Goal: Information Seeking & Learning: Learn about a topic

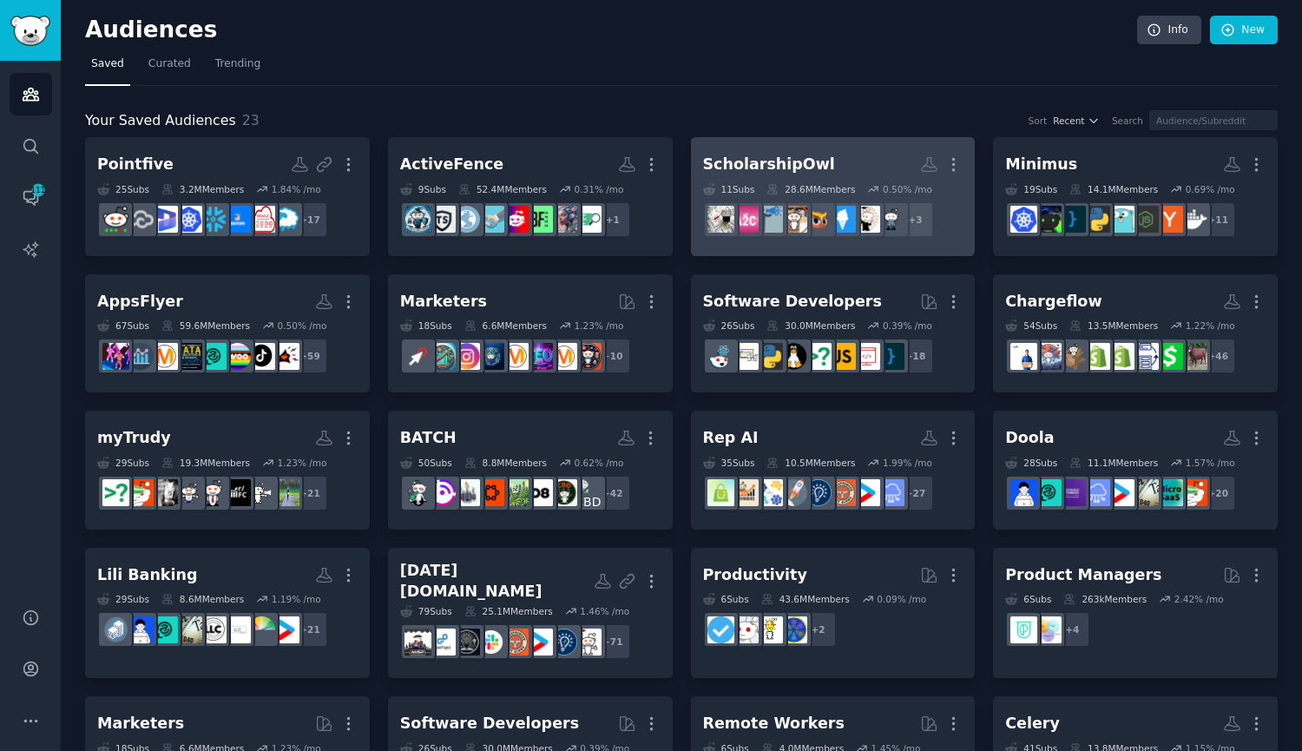
click at [833, 159] on h2 "ScholarshipOwl More" at bounding box center [833, 164] width 260 height 30
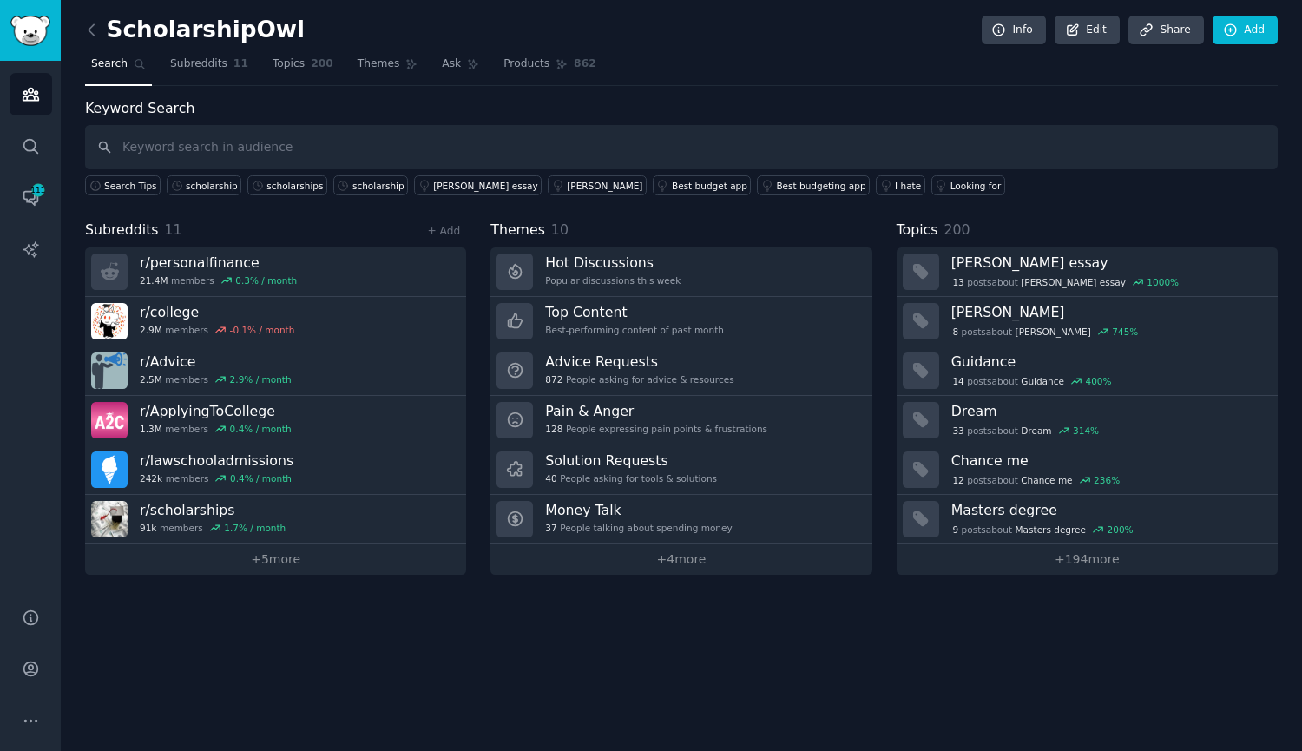
type input "c"
type input "a"
type input "scholarship"
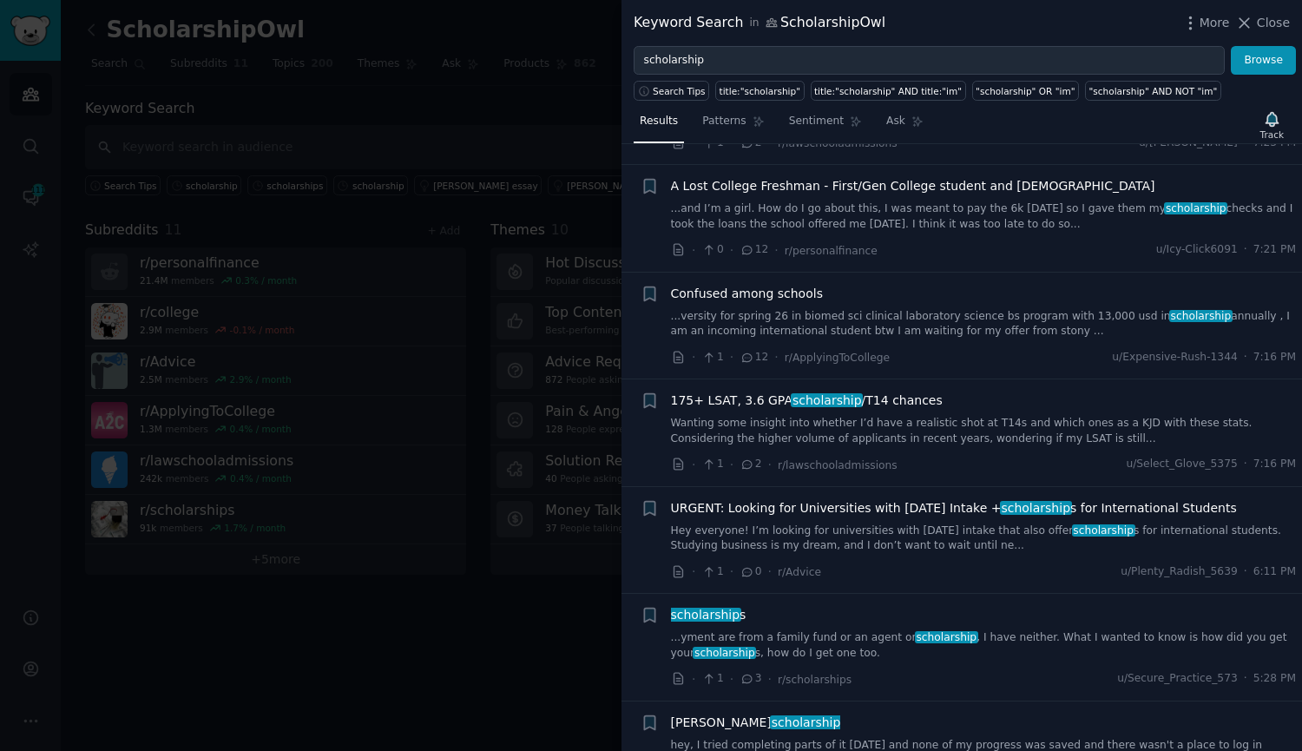
scroll to position [347, 0]
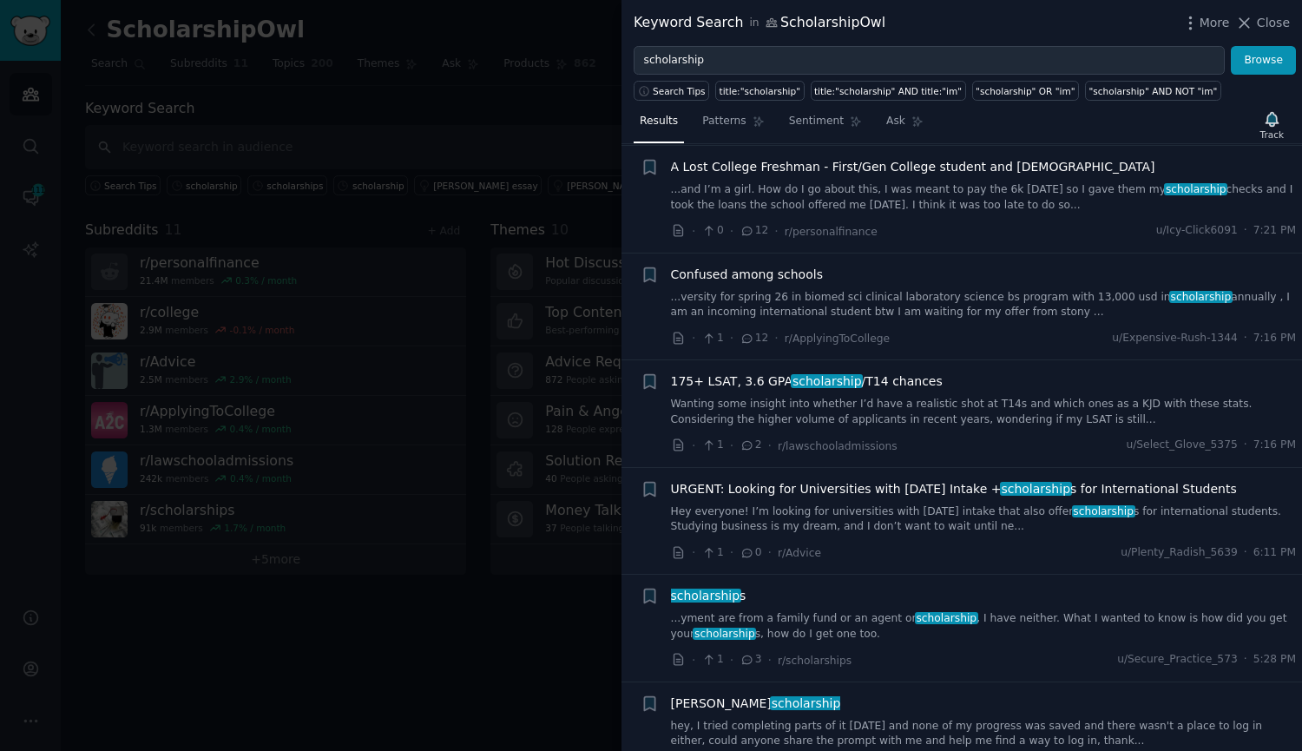
click at [768, 617] on link "...yment are from a family fund or an agent or scholarship , I have neither. Wh…" at bounding box center [984, 626] width 626 height 30
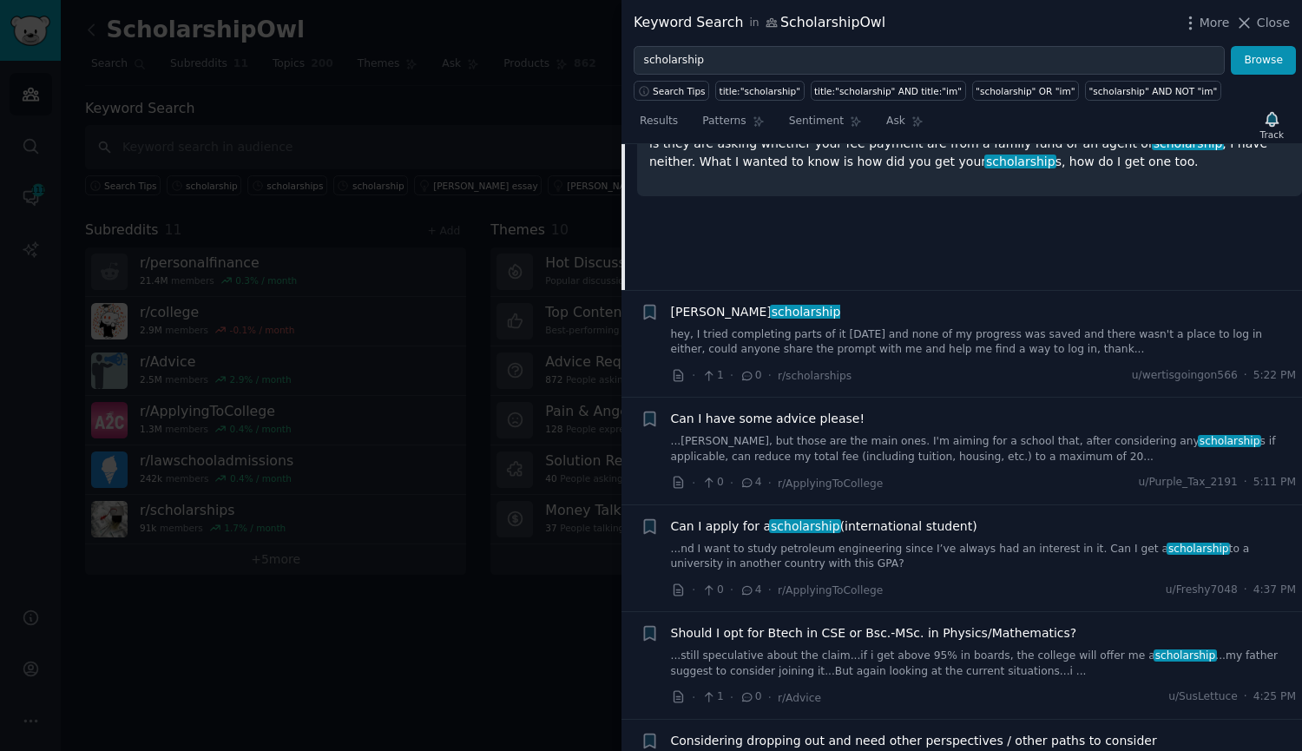
scroll to position [1260, 0]
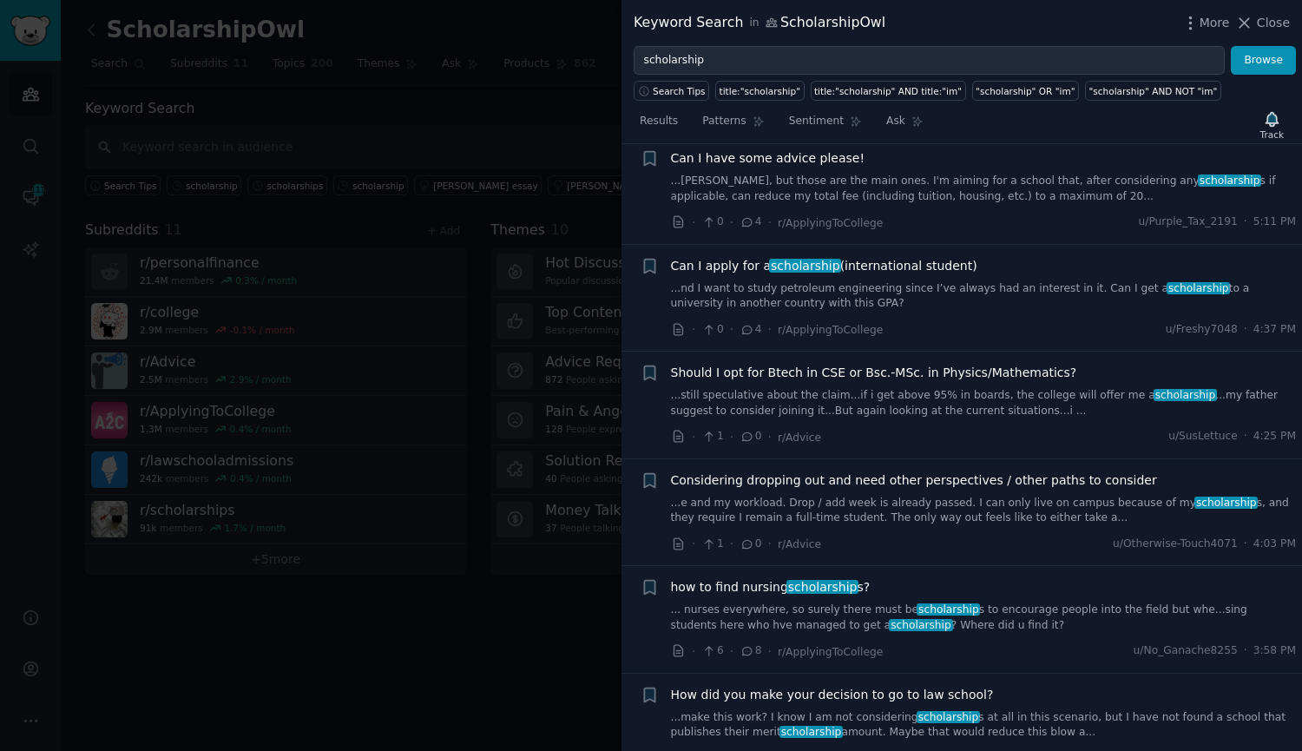
drag, startPoint x: 710, startPoint y: 618, endPoint x: 1035, endPoint y: 598, distance: 325.3
click at [1035, 598] on div "how to find nursing scholarship s? ... nurses everywhere, so surely there must …" at bounding box center [984, 605] width 626 height 55
click at [1006, 601] on div "how to find nursing scholarship s? ... nurses everywhere, so surely there must …" at bounding box center [984, 605] width 626 height 55
click at [983, 613] on link "... nurses everywhere, so surely there must be scholarship s to encourage peopl…" at bounding box center [984, 617] width 626 height 30
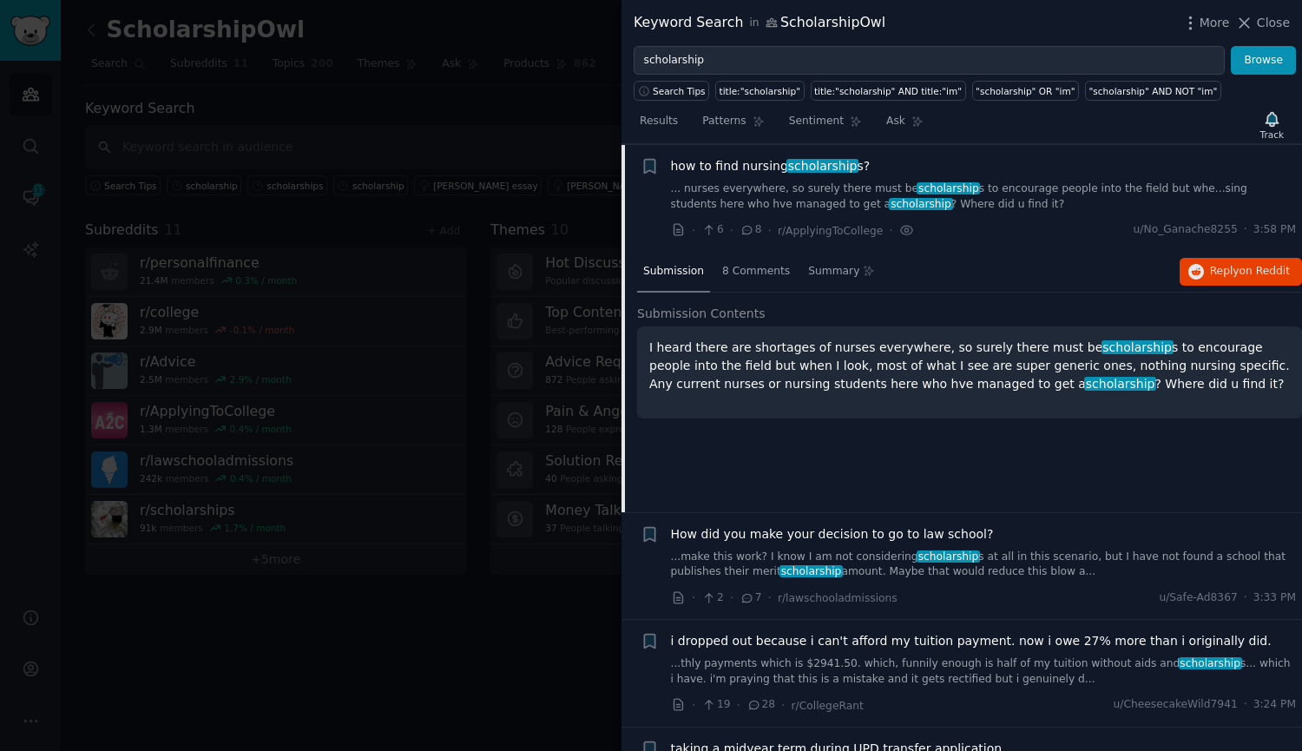
scroll to position [1421, 0]
click at [1219, 273] on span "Reply on Reddit" at bounding box center [1250, 271] width 80 height 16
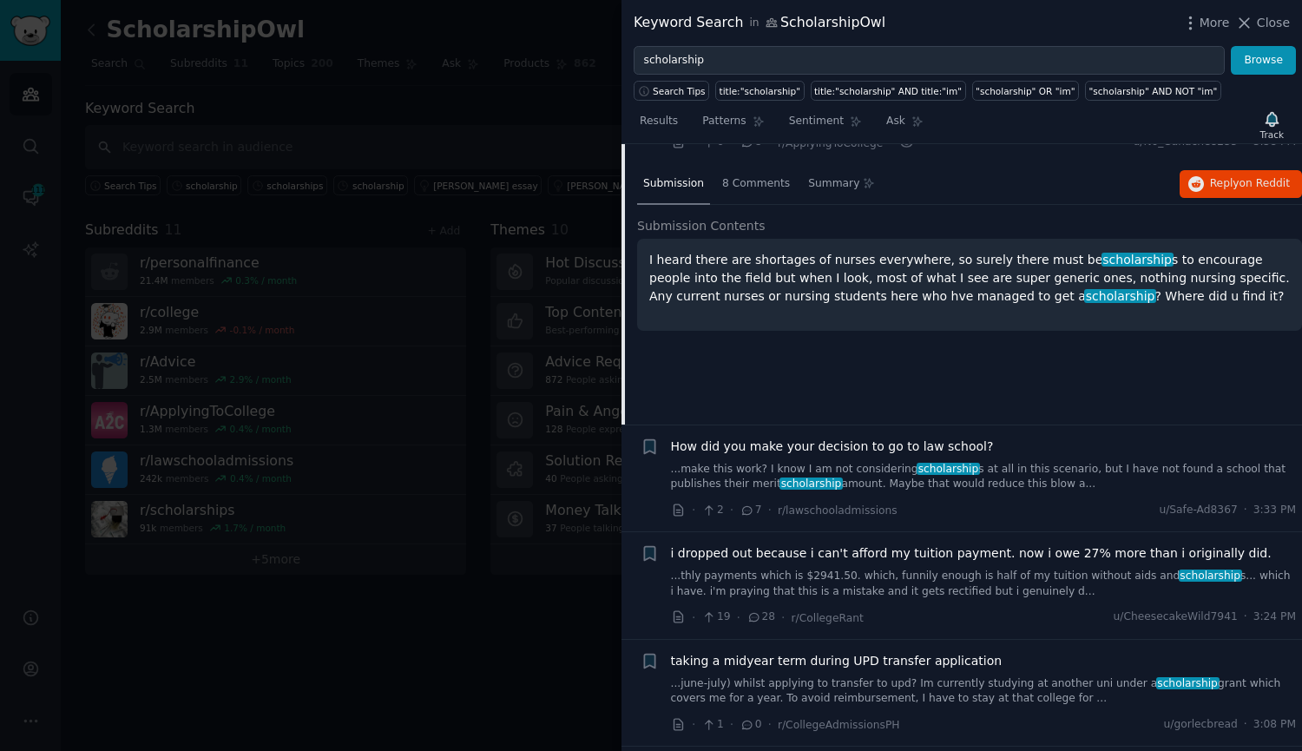
click at [997, 504] on div "· 2 · 7 · r/lawschooladmissions u/Safe-Ad8367 · 3:33 PM" at bounding box center [984, 510] width 626 height 18
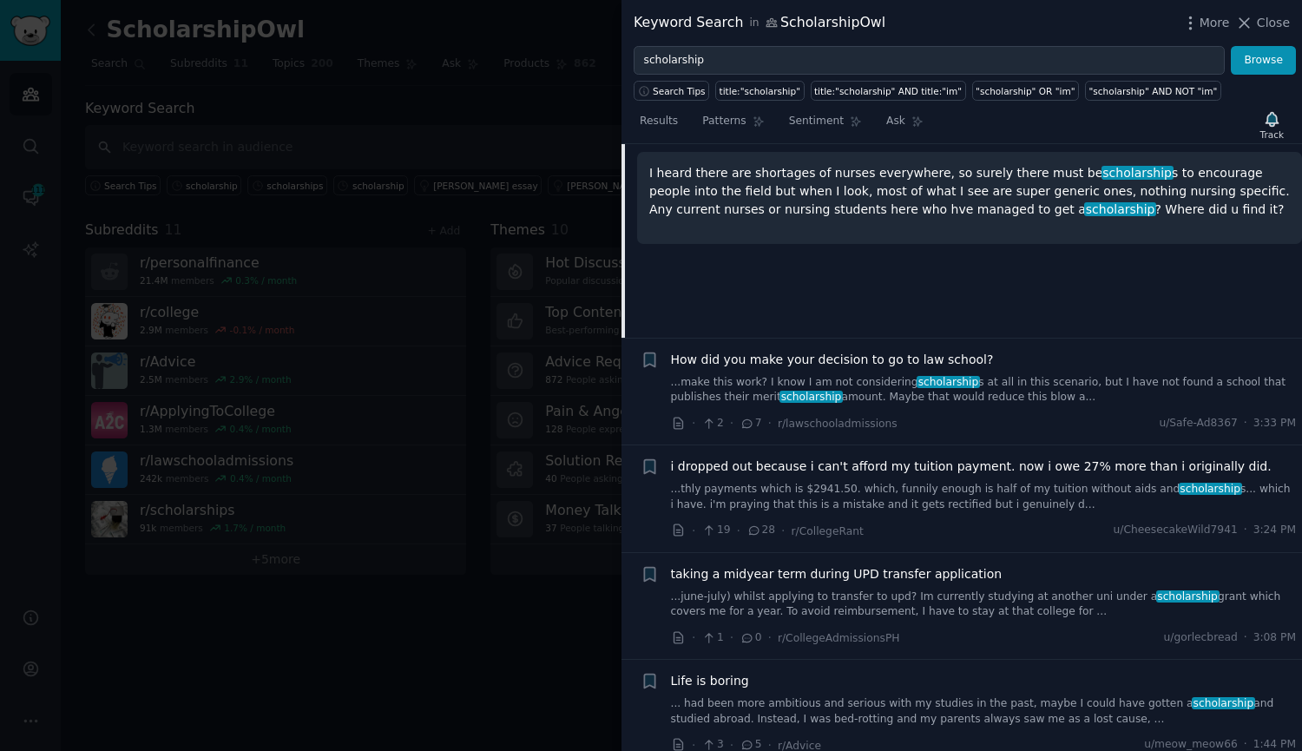
click at [773, 492] on link "...thly payments which is $2941.50. which, funnily enough is half of my tuition…" at bounding box center [984, 497] width 626 height 30
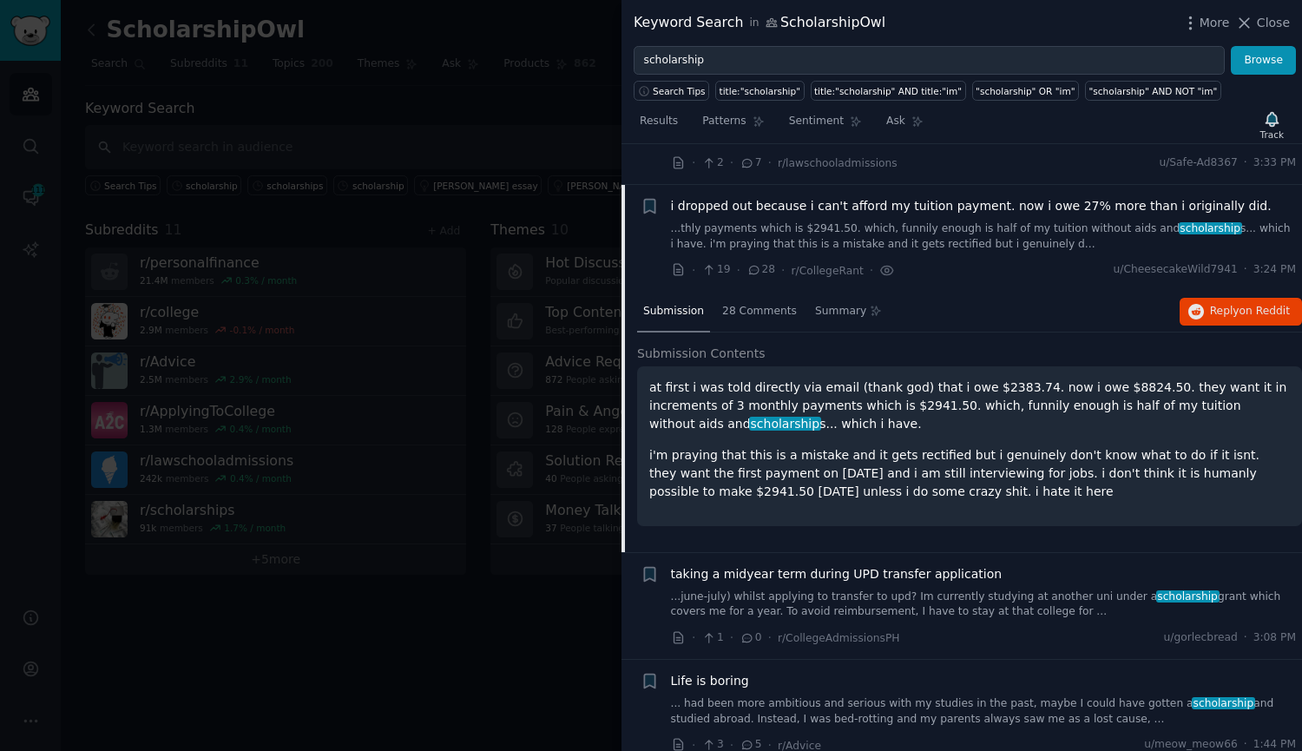
scroll to position [1636, 0]
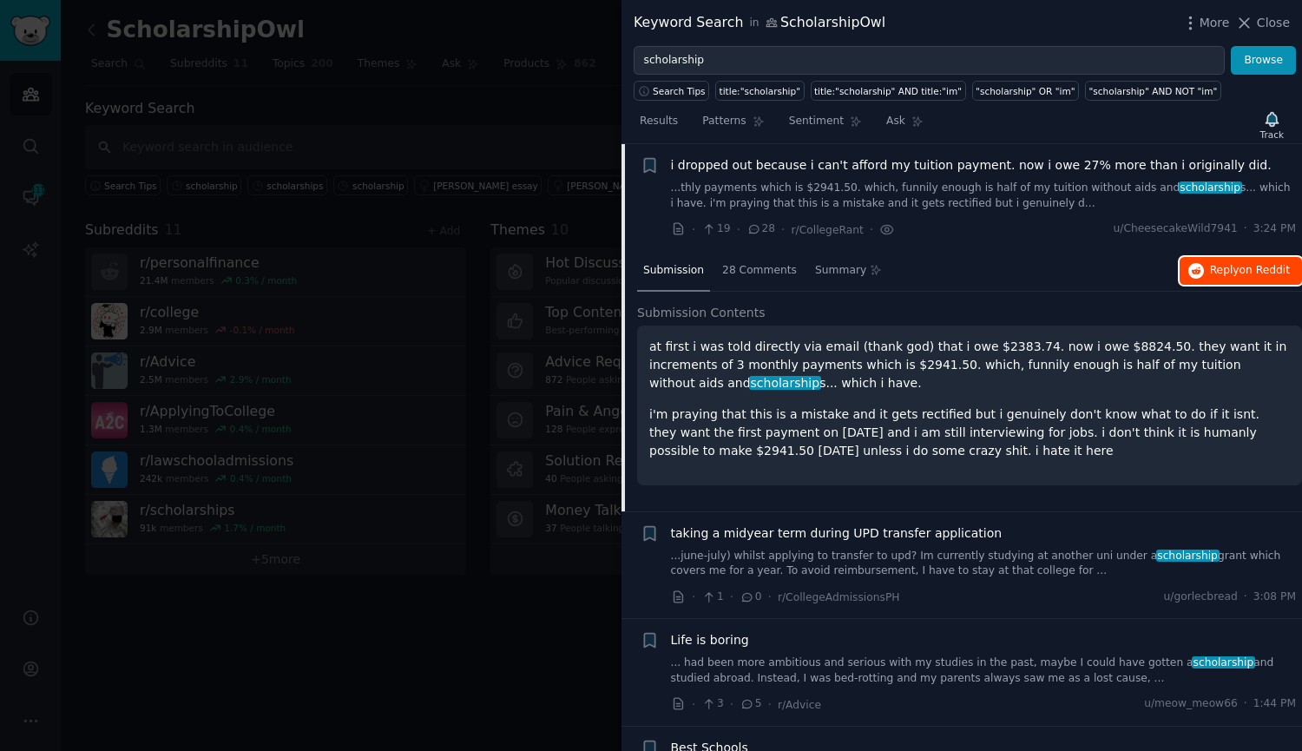
click at [1208, 272] on button "Reply on Reddit" at bounding box center [1241, 271] width 122 height 28
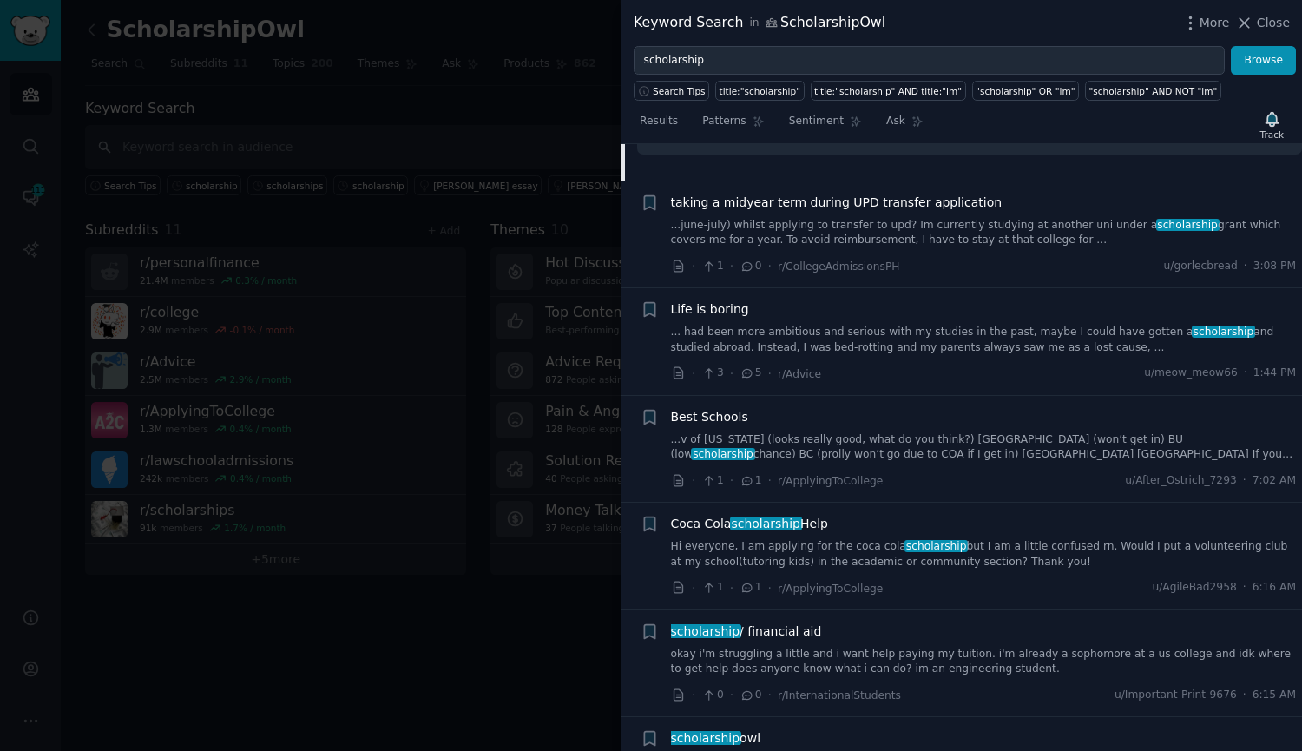
scroll to position [1983, 0]
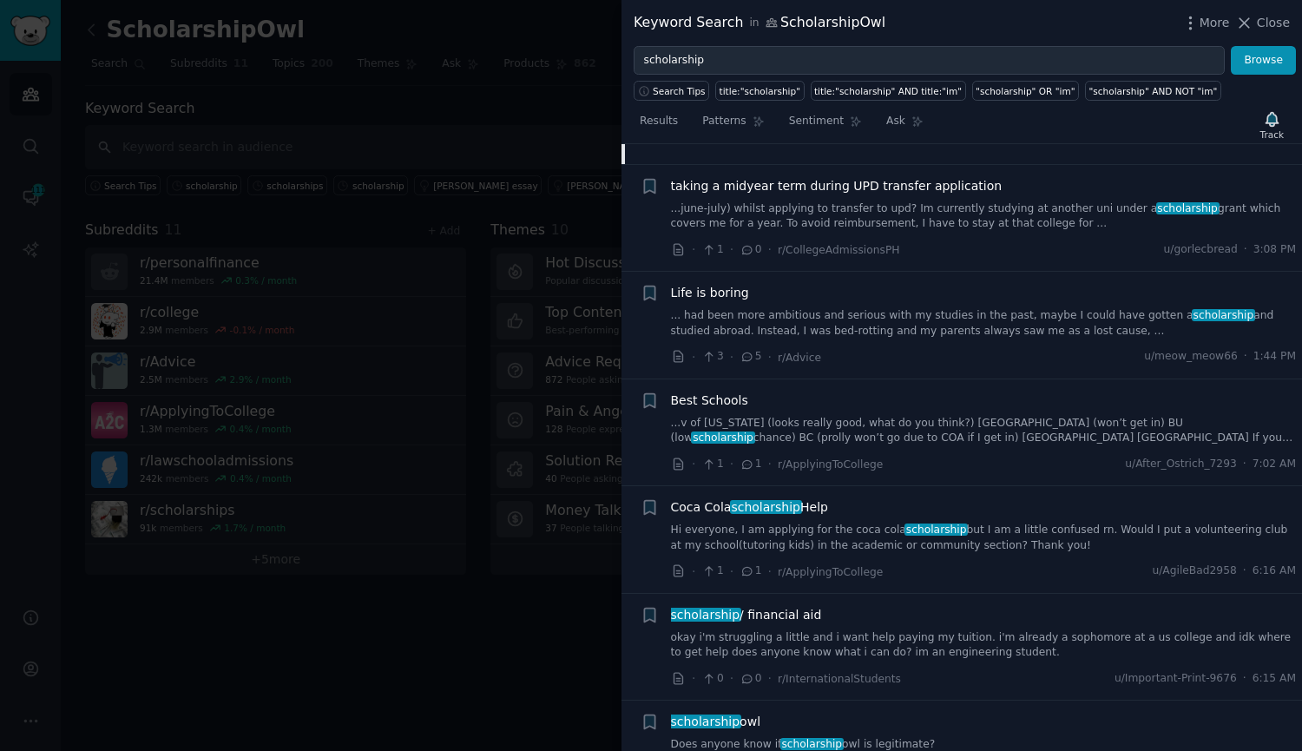
click at [830, 644] on link "okay i'm struggling a little and i want help paying my tuition. i'm already a s…" at bounding box center [984, 645] width 626 height 30
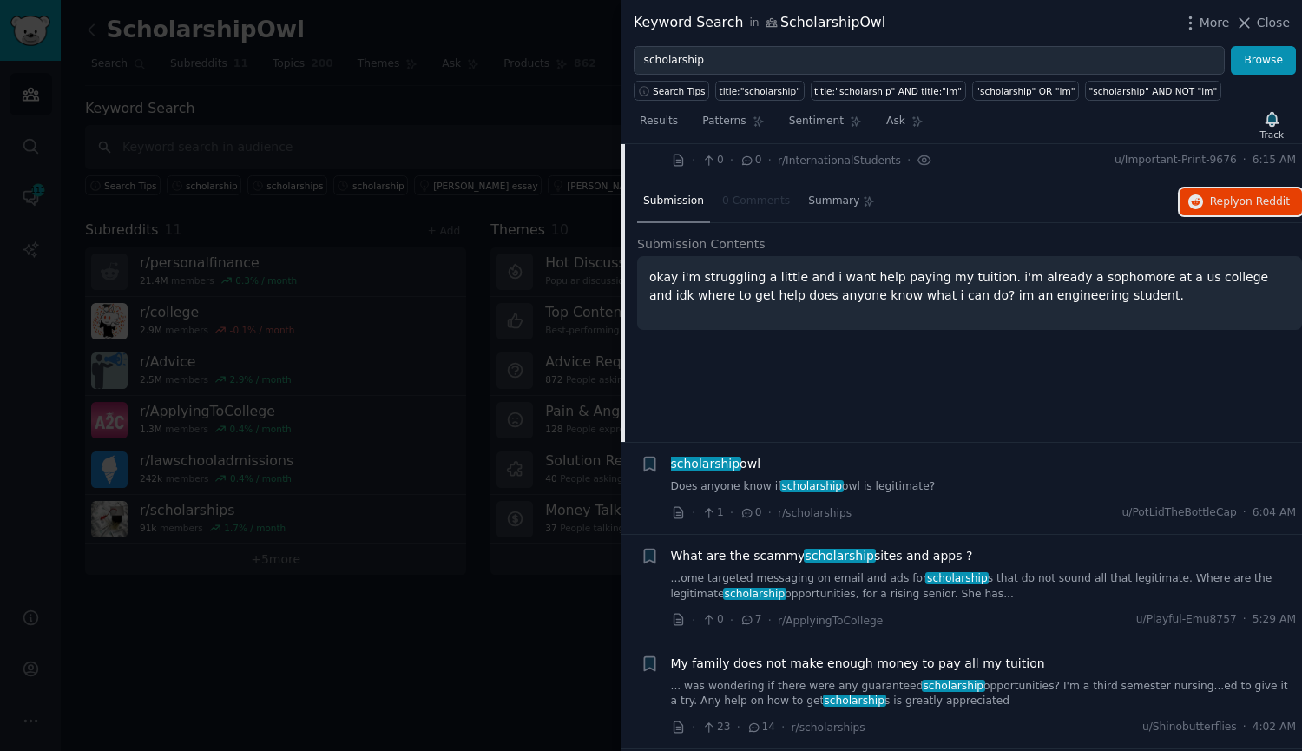
scroll to position [2258, 0]
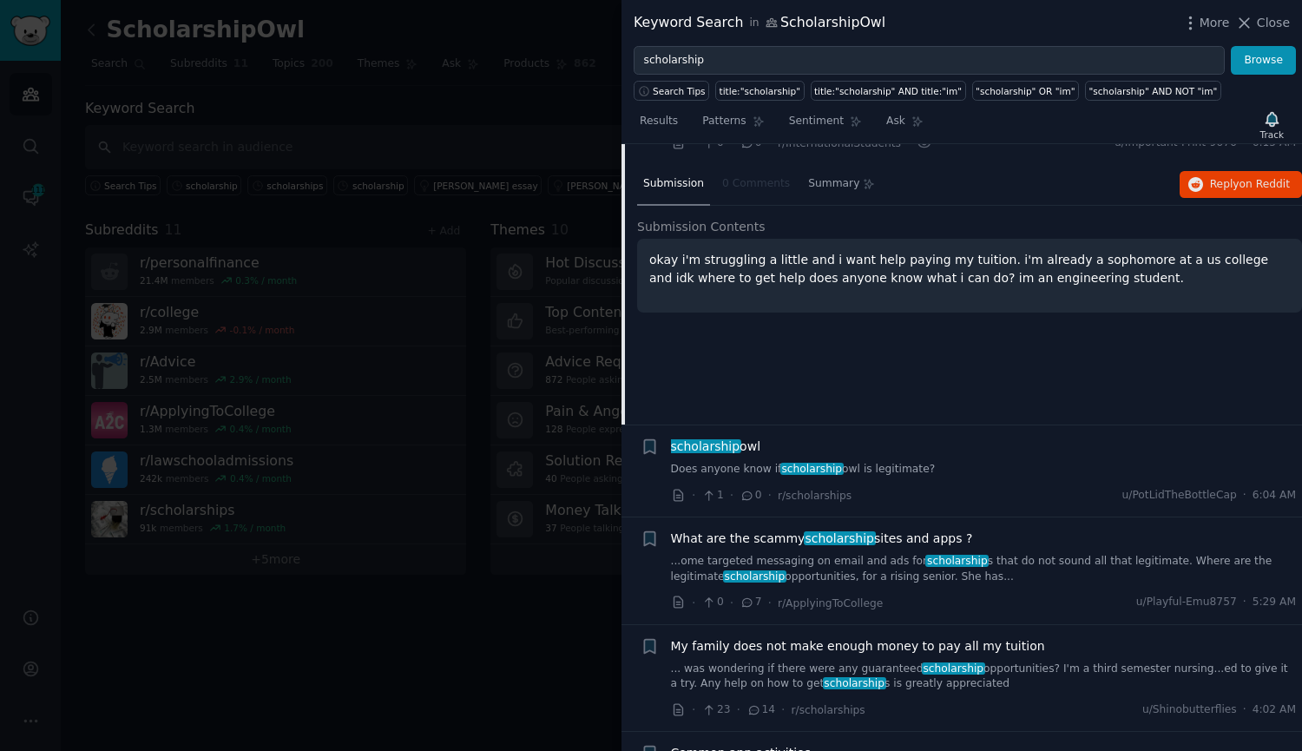
click at [906, 474] on link "Does anyone know if scholarship owl is legitimate?" at bounding box center [984, 470] width 626 height 16
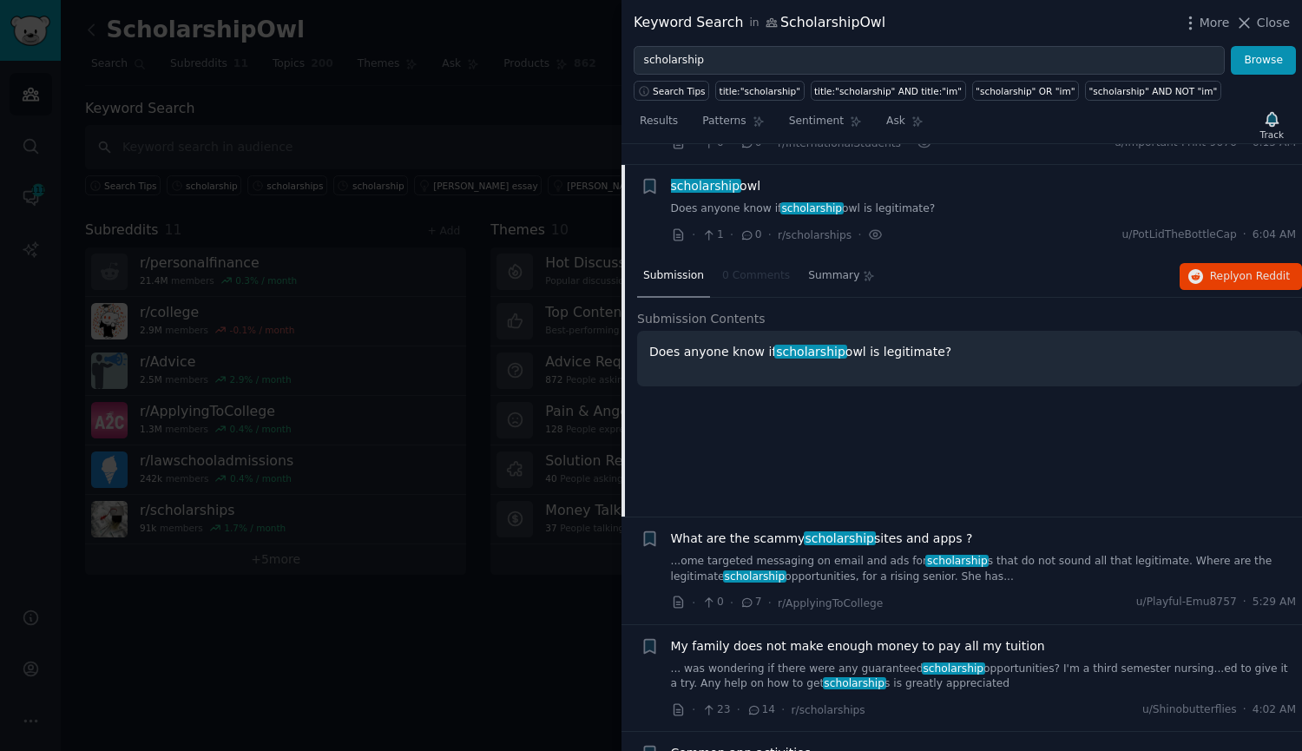
scroll to position [2279, 0]
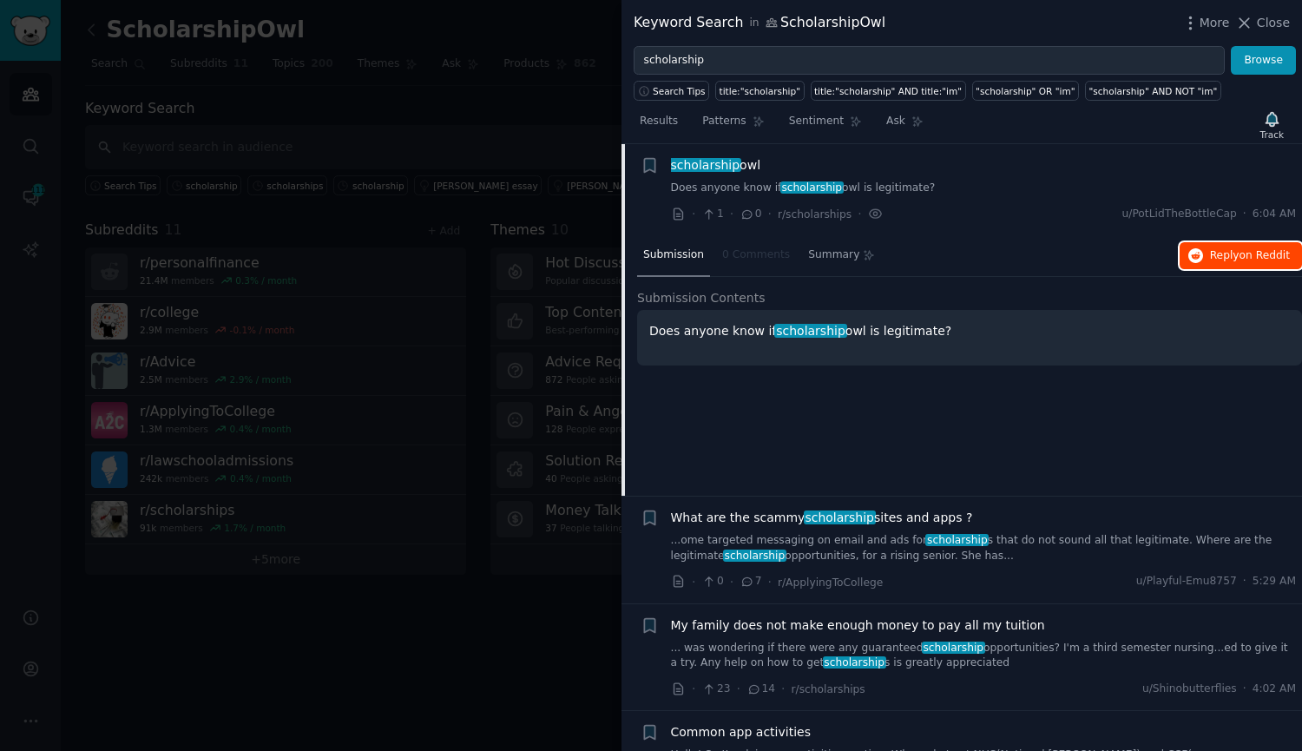
click at [1208, 259] on button "Reply on Reddit" at bounding box center [1241, 256] width 122 height 28
click at [1017, 548] on link "...ome targeted messaging on email and ads for scholarship s that do not sound …" at bounding box center [984, 548] width 626 height 30
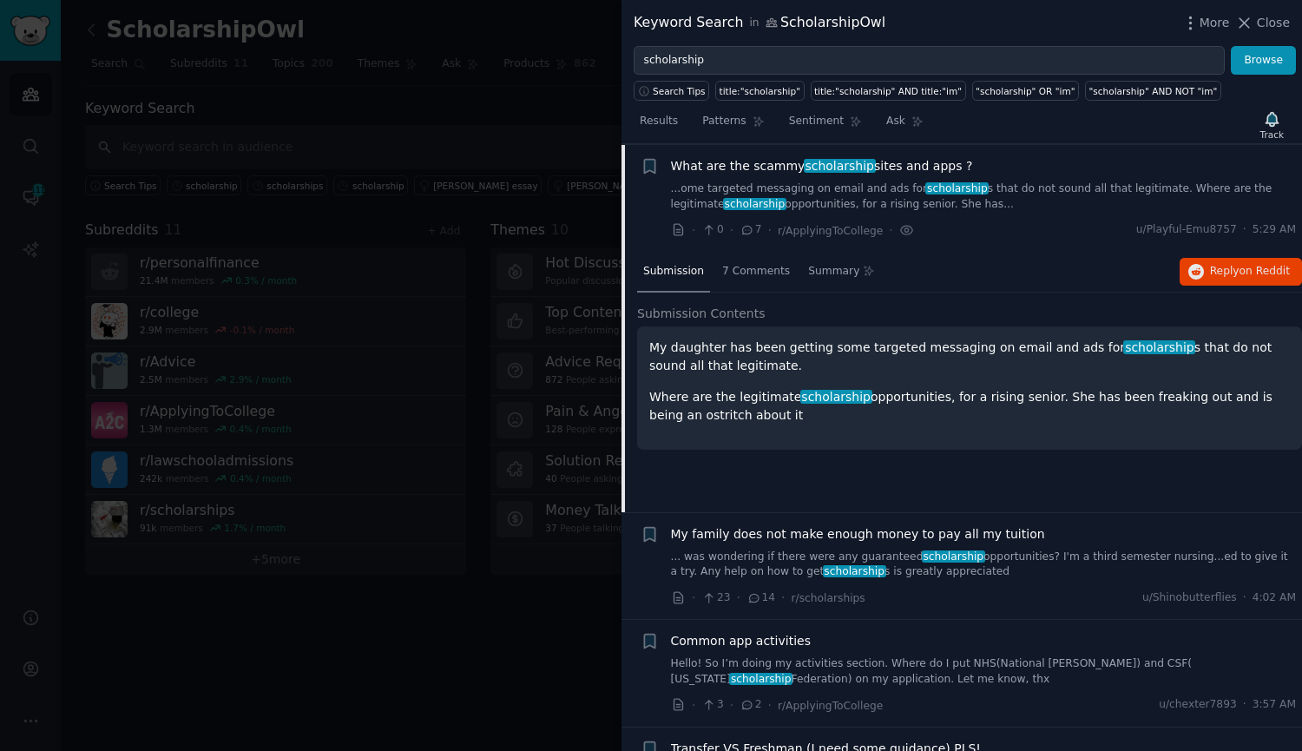
scroll to position [2371, 0]
click at [1210, 265] on span "Reply on Reddit" at bounding box center [1250, 271] width 80 height 16
click at [893, 565] on link "... was wondering if there were any guaranteed scholarship opportunities? I'm a…" at bounding box center [984, 564] width 626 height 30
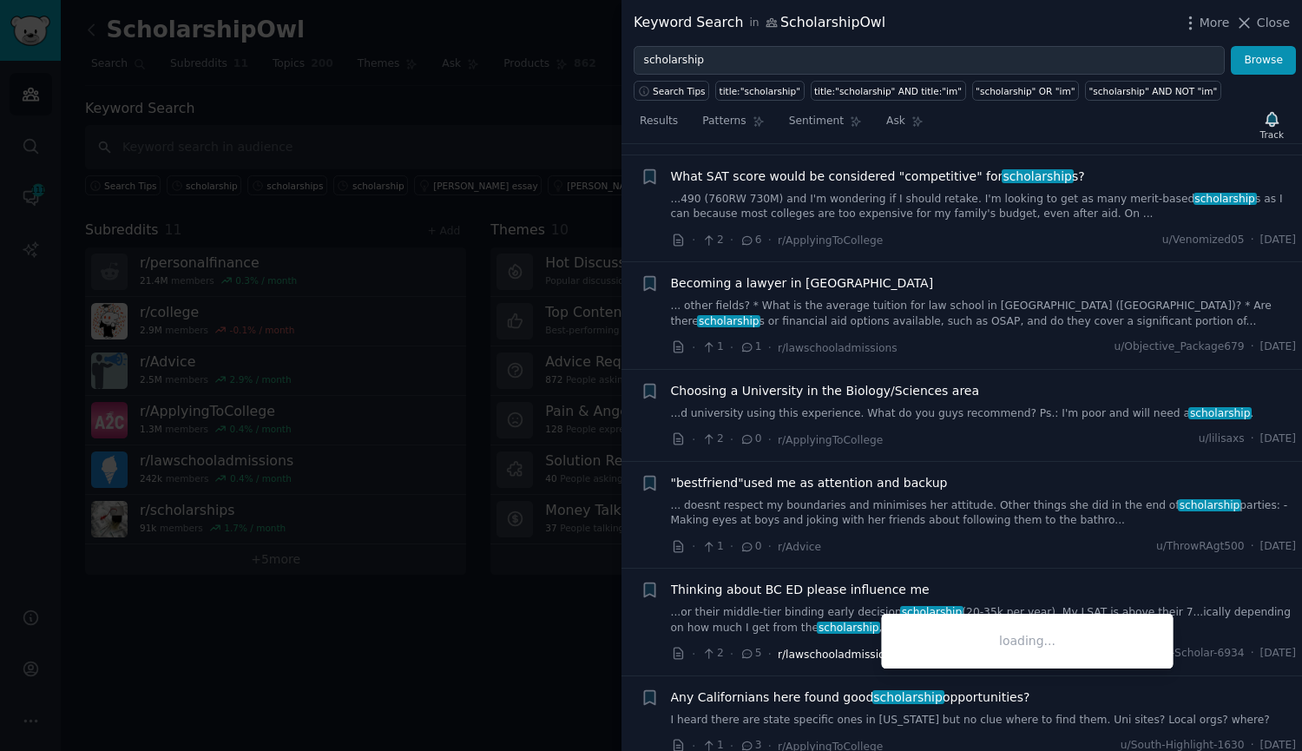
scroll to position [3780, 0]
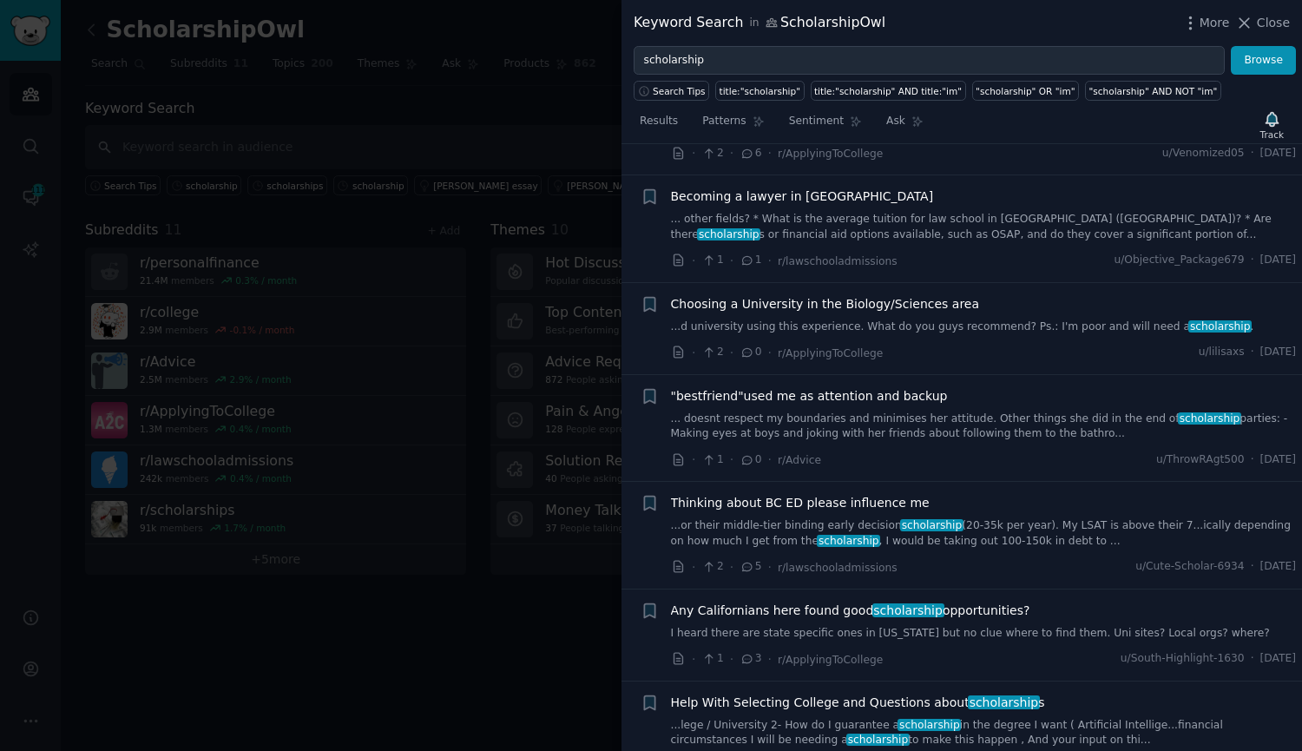
click at [858, 602] on span "Any Californians here found good scholarship opportunities?" at bounding box center [850, 611] width 359 height 18
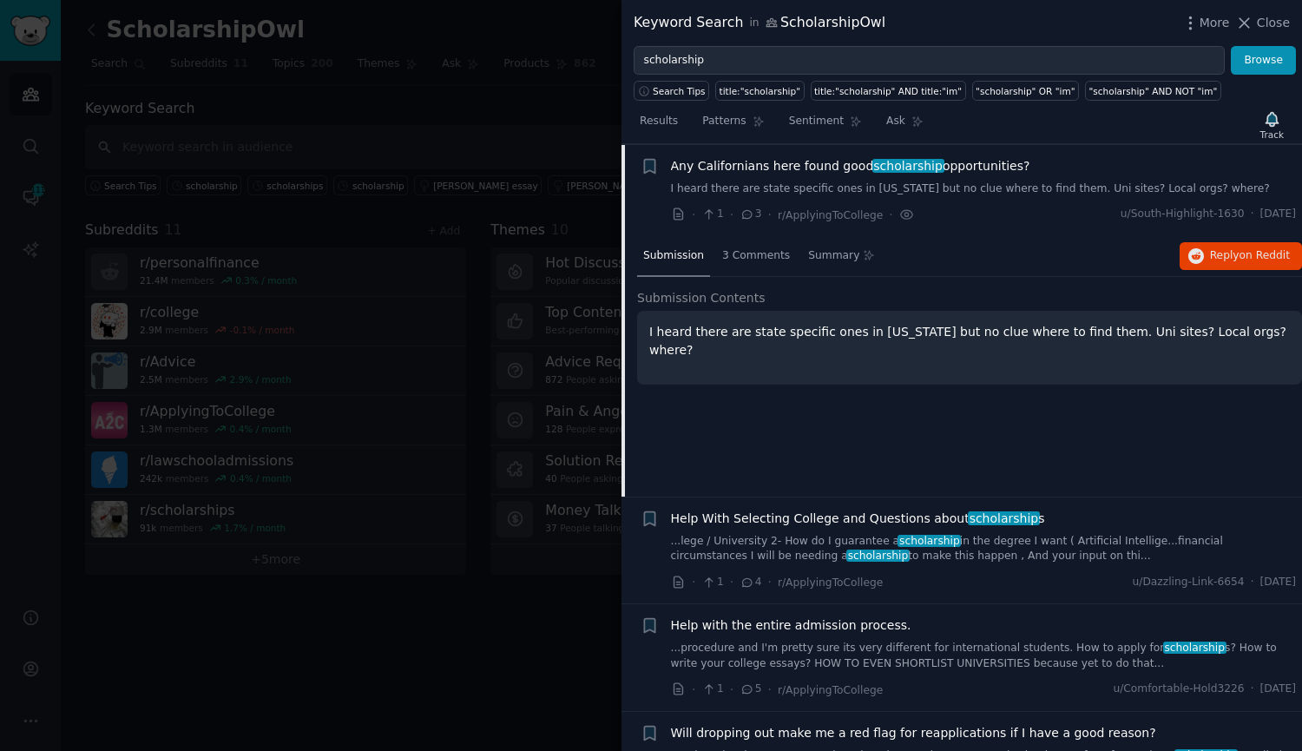
scroll to position [3948, 0]
click at [1221, 253] on span "Reply on Reddit" at bounding box center [1250, 256] width 80 height 16
